Goal: Find specific page/section: Find specific page/section

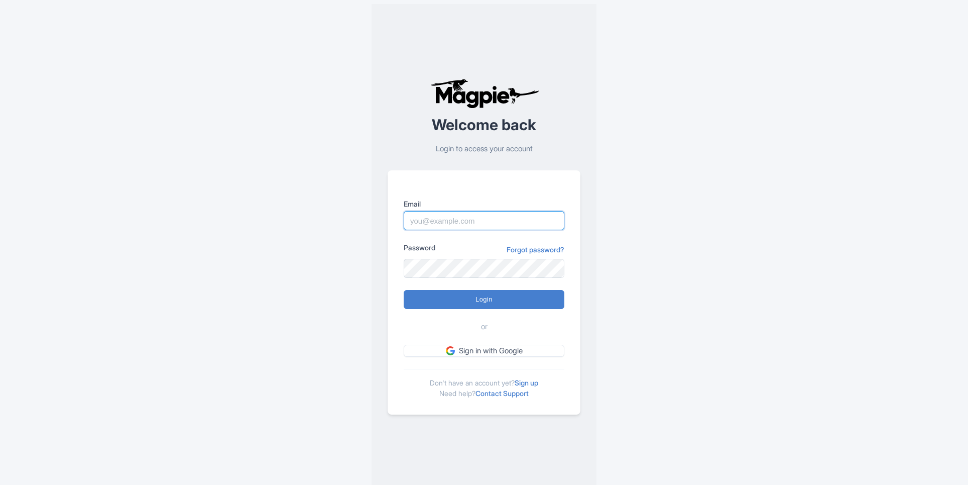
click at [479, 221] on input "Email" at bounding box center [484, 220] width 161 height 19
type input "alex.brennan@sportswhereiam.com"
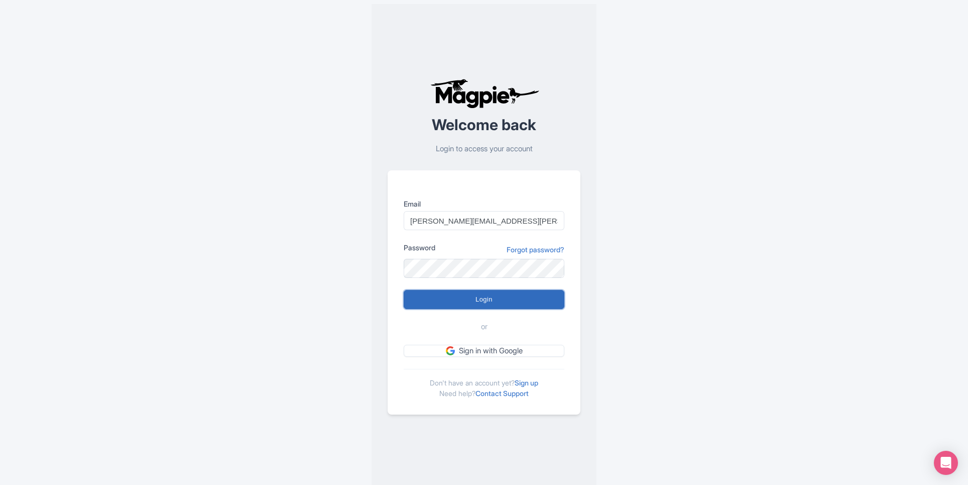
click at [512, 304] on input "Login" at bounding box center [484, 299] width 161 height 19
type input "Logging in..."
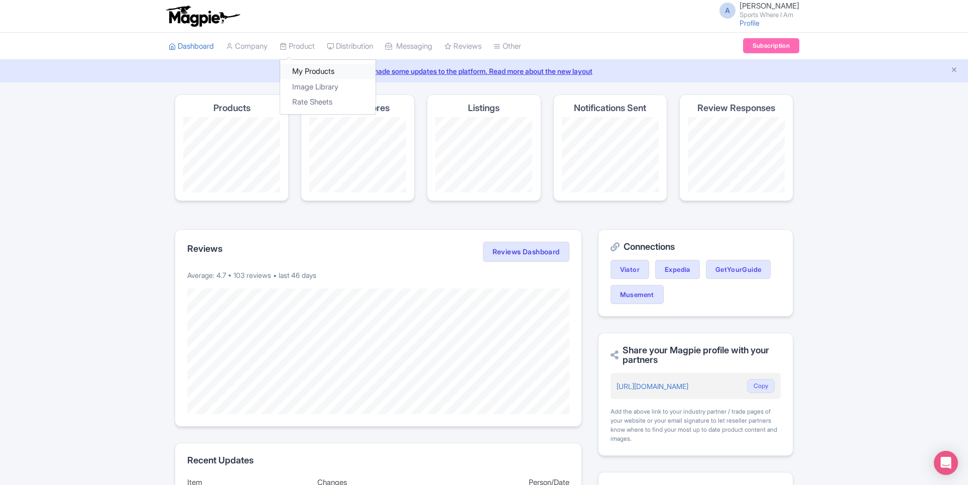
click at [311, 64] on link "My Products" at bounding box center [327, 72] width 95 height 16
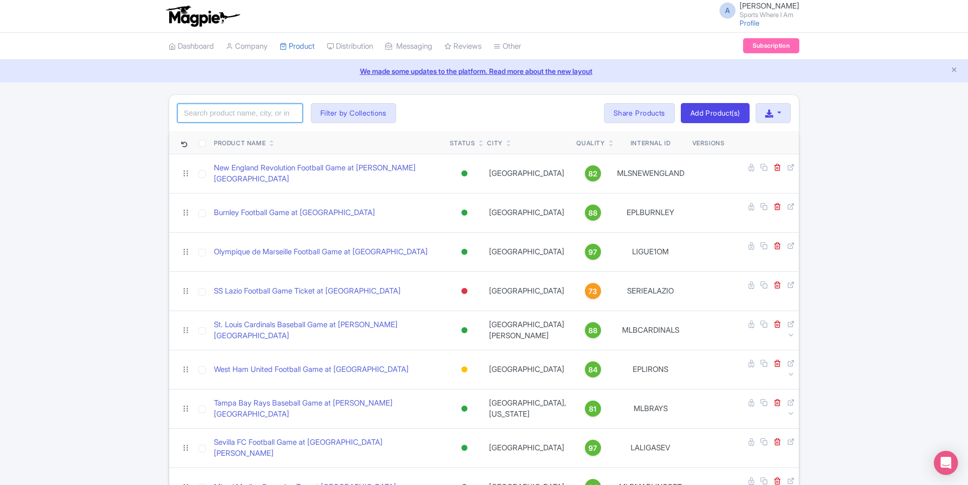
click at [244, 105] on input "search" at bounding box center [240, 112] width 126 height 19
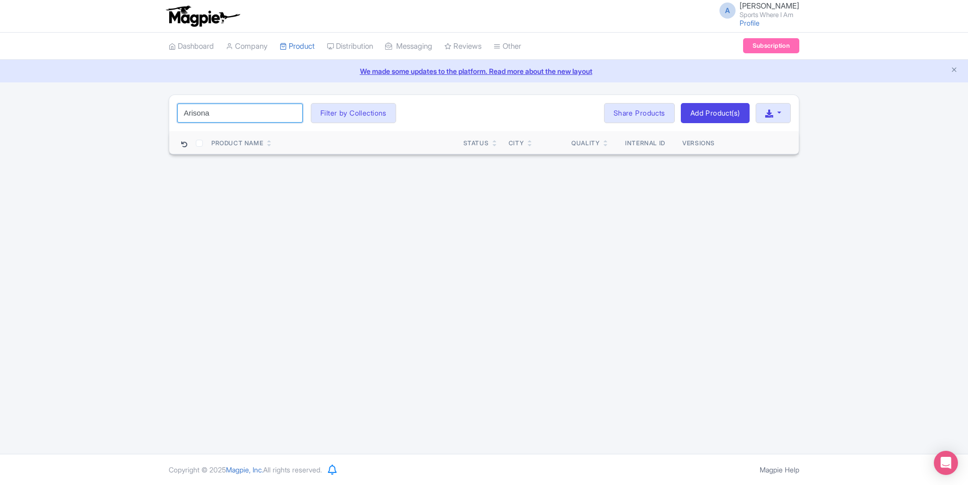
click at [199, 114] on input "Arisona" at bounding box center [240, 112] width 126 height 19
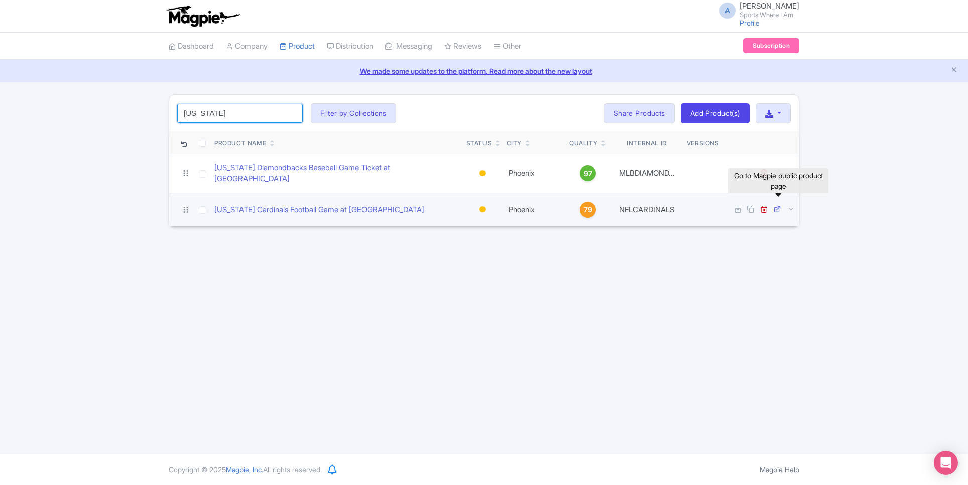
type input "[US_STATE]"
click at [777, 205] on icon at bounding box center [778, 209] width 8 height 8
